Goal: Find specific page/section: Find specific page/section

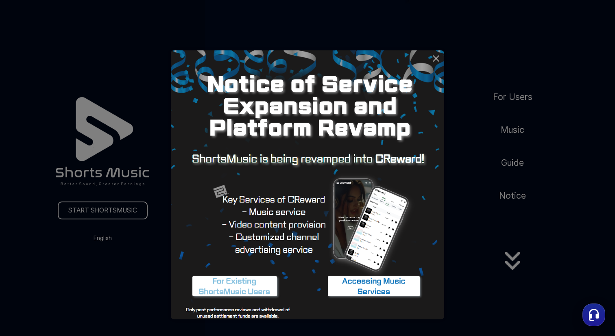
click at [430, 54] on img at bounding box center [307, 186] width 273 height 273
click at [435, 59] on icon at bounding box center [436, 59] width 10 height 10
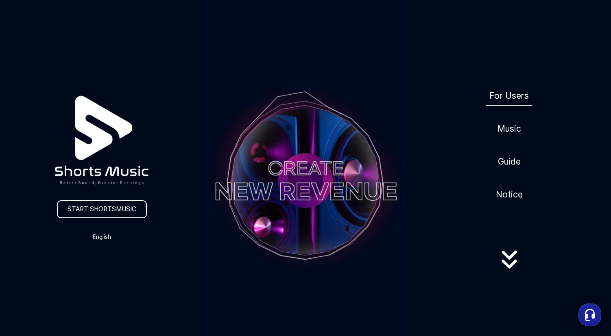
click at [510, 95] on link "For Users" at bounding box center [509, 96] width 46 height 20
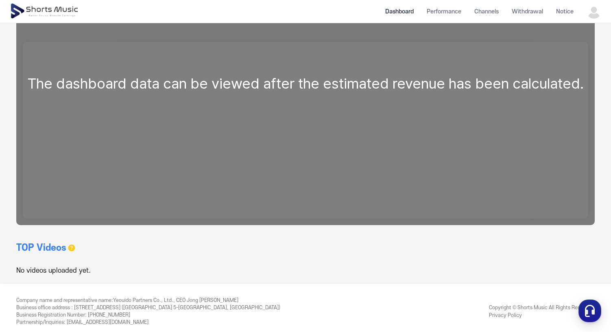
scroll to position [162, 0]
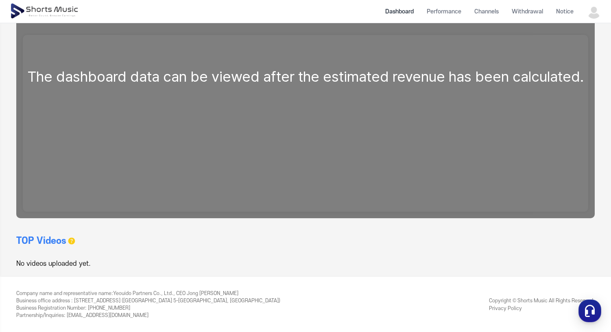
click at [601, 8] on img at bounding box center [593, 11] width 15 height 15
